Goal: Task Accomplishment & Management: Manage account settings

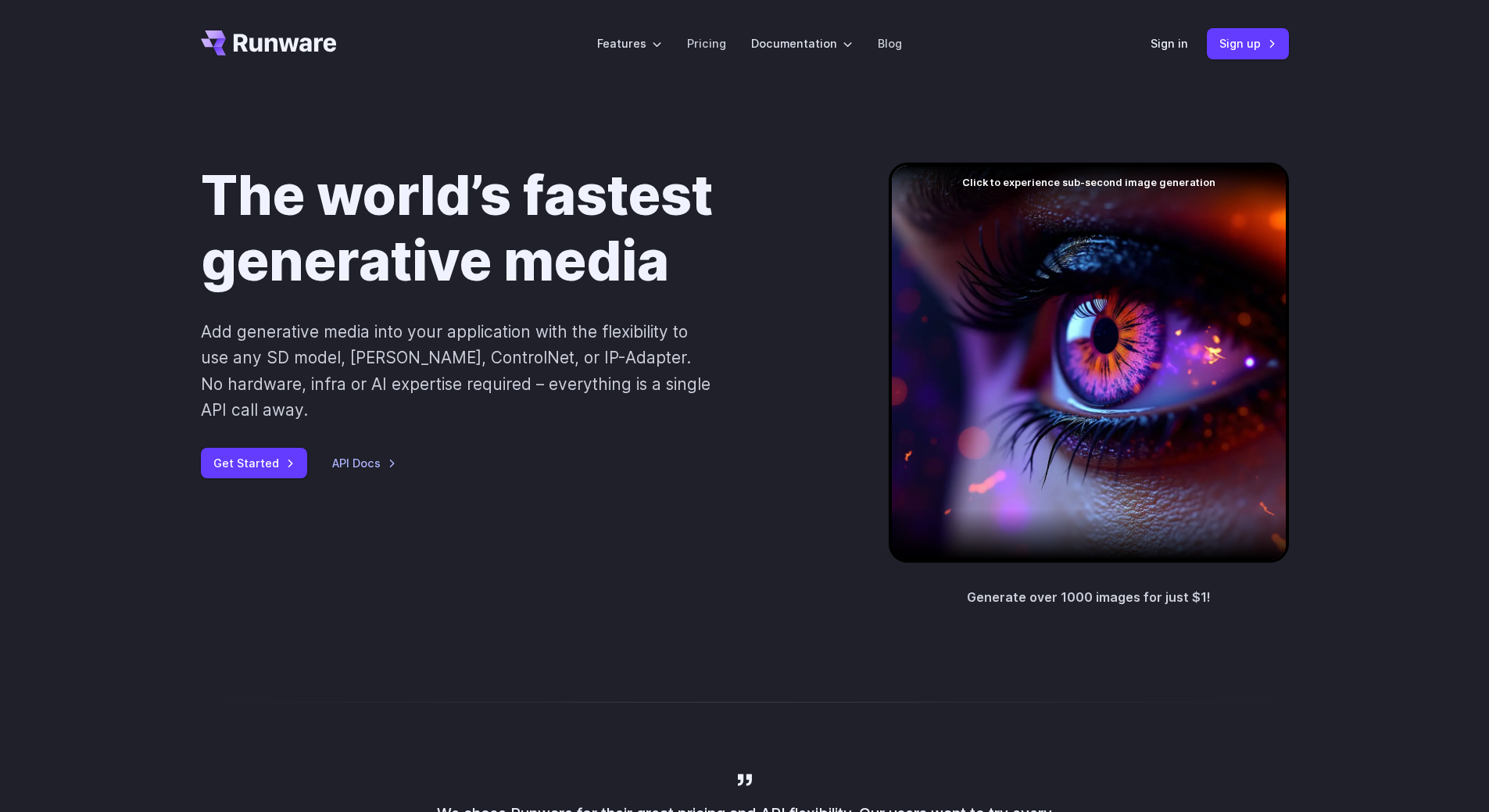
click at [1147, 49] on header "Features Tasks Image generation Video generation Sonic Inference Engine™ Models…" at bounding box center [745, 43] width 1126 height 88
click at [1160, 40] on link "Sign in" at bounding box center [1169, 43] width 37 height 18
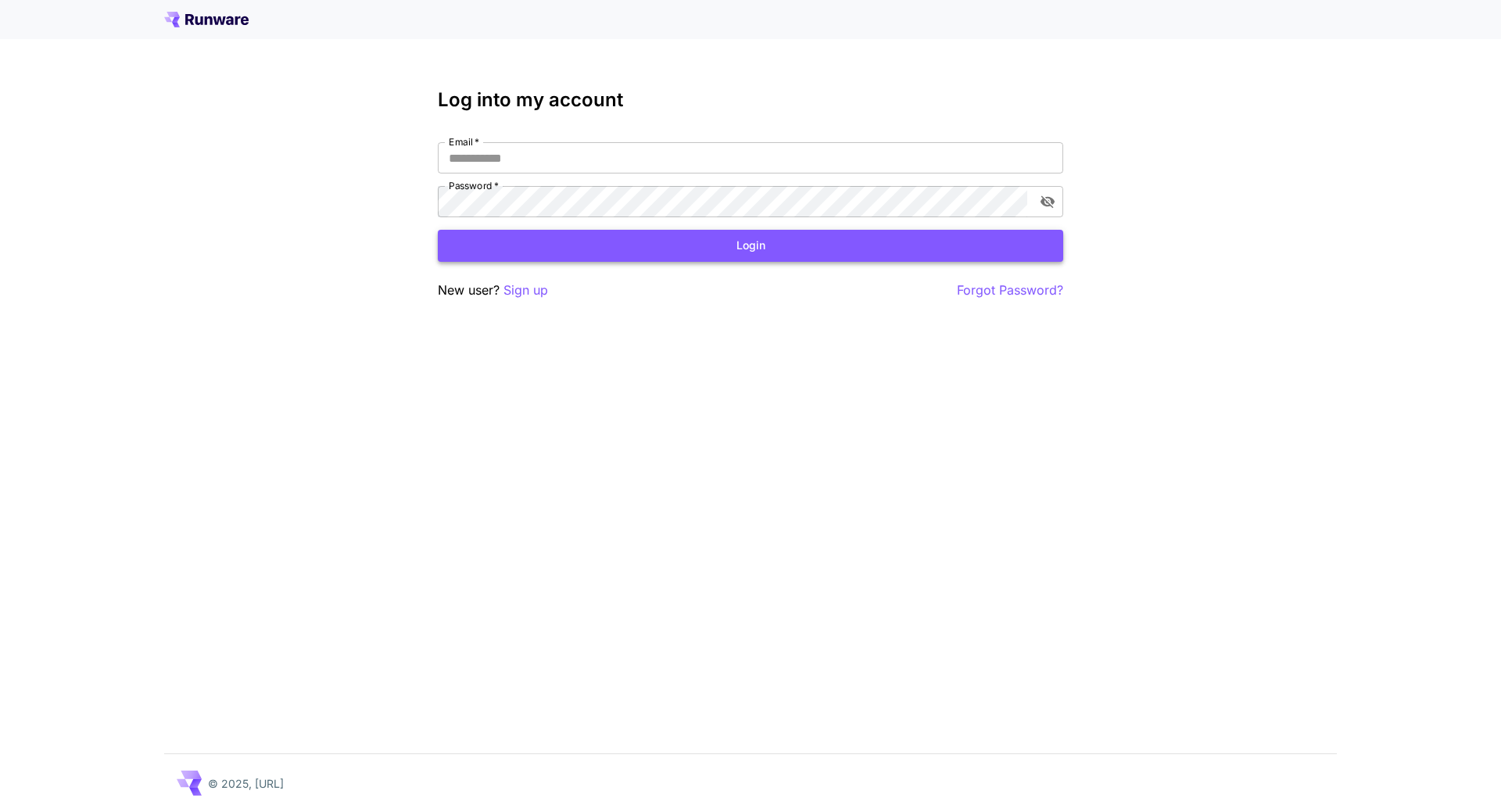
type input "**********"
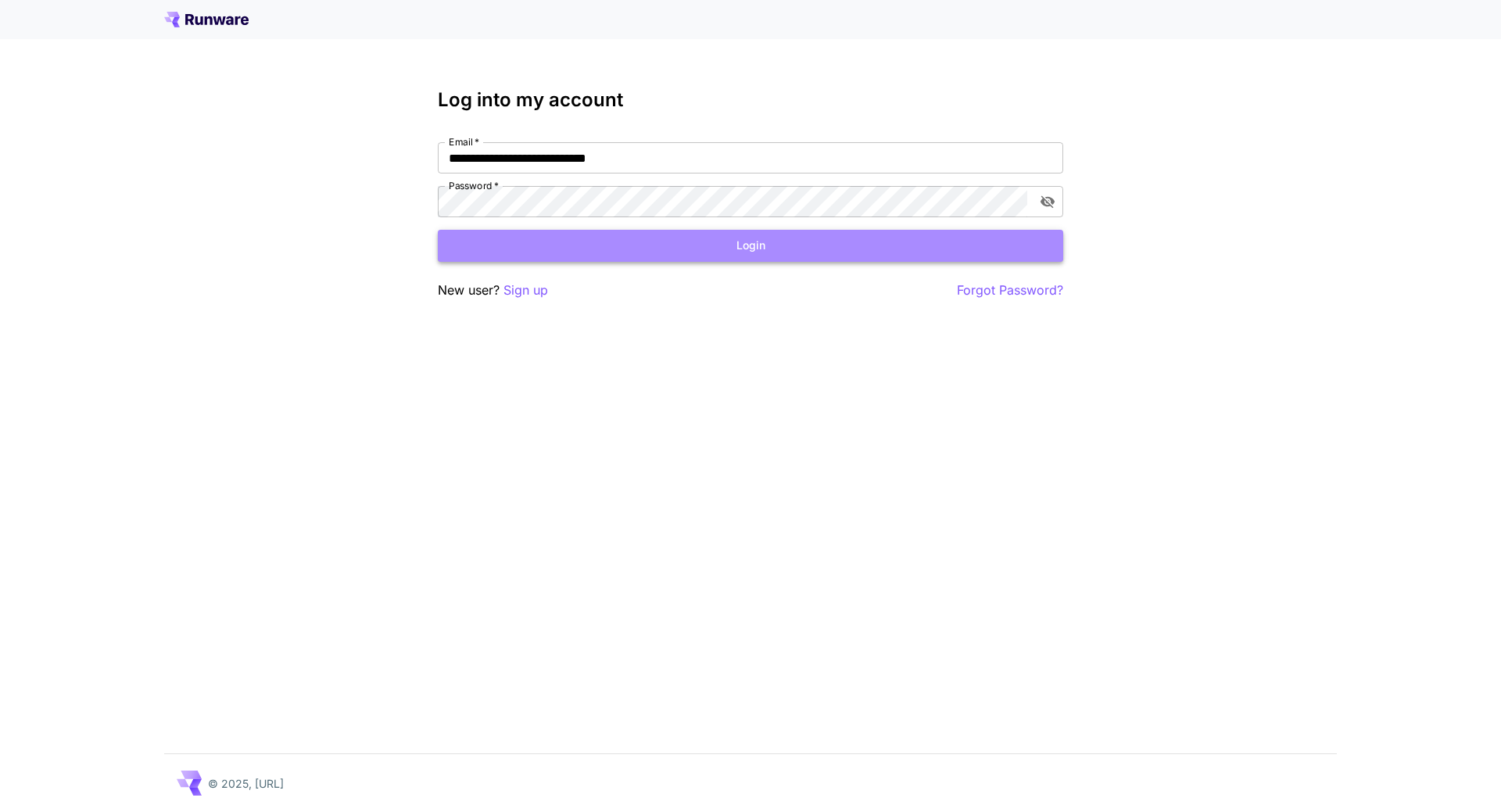
click at [657, 239] on button "Login" at bounding box center [750, 246] width 625 height 32
